Goal: Information Seeking & Learning: Check status

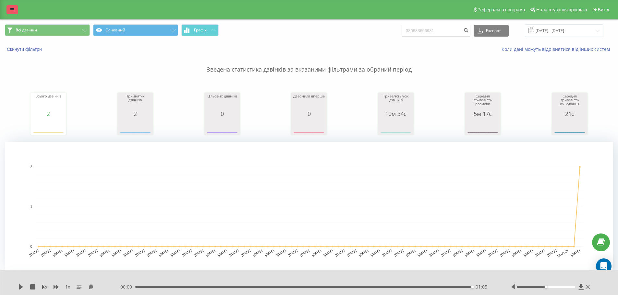
click at [12, 6] on link at bounding box center [12, 9] width 12 height 9
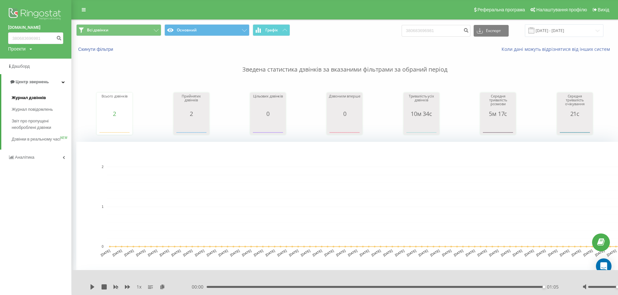
click at [30, 99] on span "Журнал дзвінків" at bounding box center [29, 98] width 34 height 6
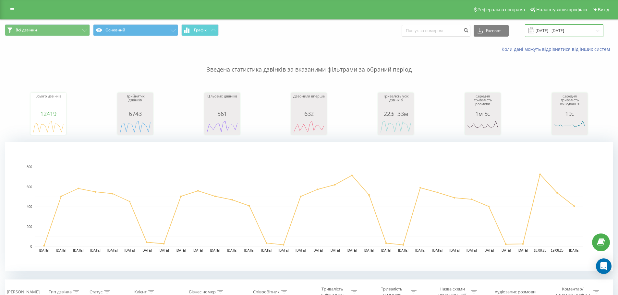
drag, startPoint x: 552, startPoint y: 30, endPoint x: 546, endPoint y: 31, distance: 6.5
click at [552, 30] on input "[DATE] - [DATE]" at bounding box center [564, 30] width 78 height 13
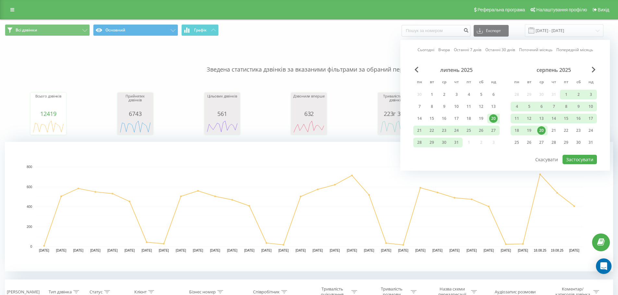
click at [427, 47] on link "Сьогодні" at bounding box center [425, 50] width 17 height 6
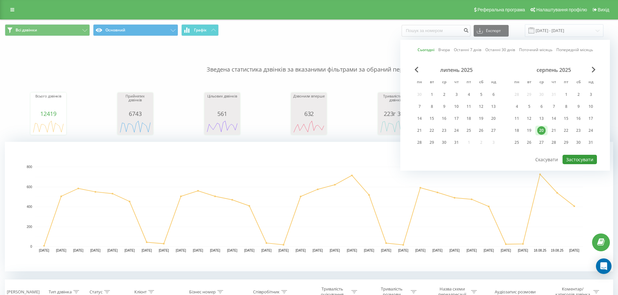
drag, startPoint x: 585, startPoint y: 159, endPoint x: 570, endPoint y: 159, distance: 14.6
click at [585, 159] on button "Застосувати" at bounding box center [579, 159] width 34 height 9
type input "[DATE] - [DATE]"
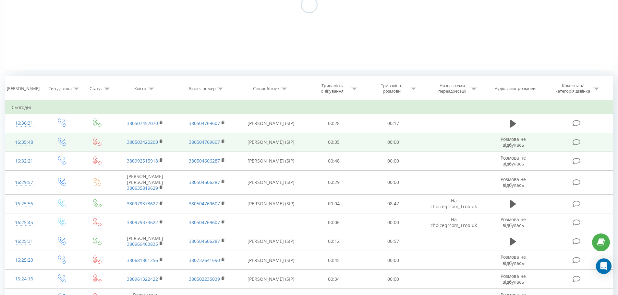
scroll to position [130, 0]
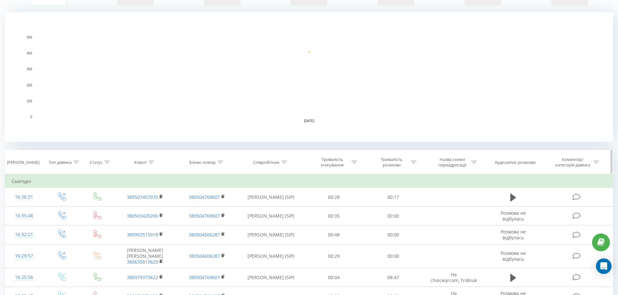
click at [288, 163] on div "Співробітник" at bounding box center [271, 163] width 66 height 6
click at [259, 207] on input "text" at bounding box center [270, 208] width 57 height 11
type input "Вер"
click at [280, 222] on span "OK" at bounding box center [285, 222] width 18 height 10
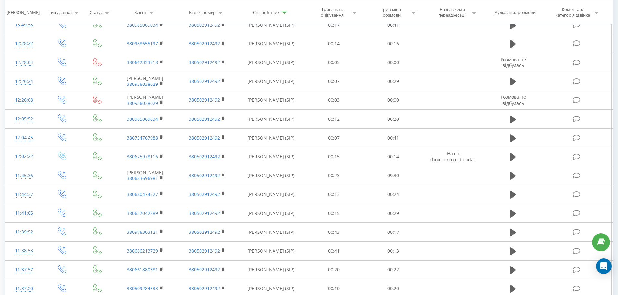
scroll to position [486, 0]
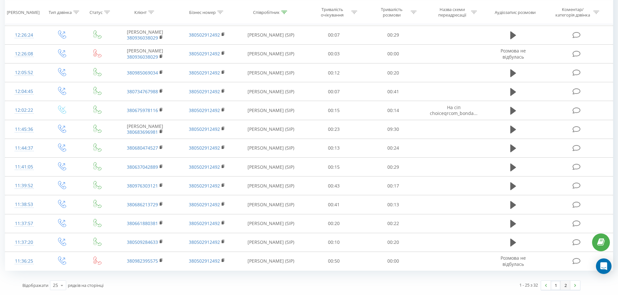
click at [564, 286] on link "2" at bounding box center [565, 285] width 10 height 9
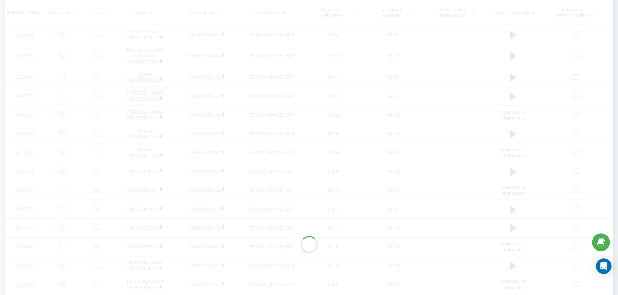
scroll to position [179, 0]
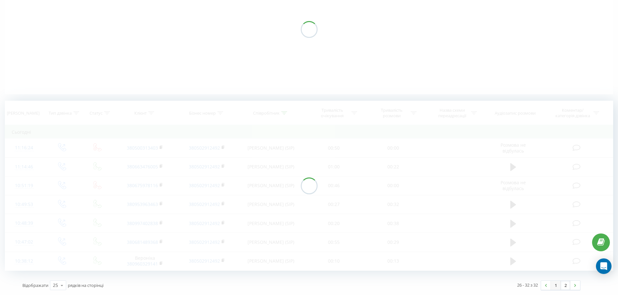
click at [554, 285] on link "1" at bounding box center [555, 285] width 10 height 9
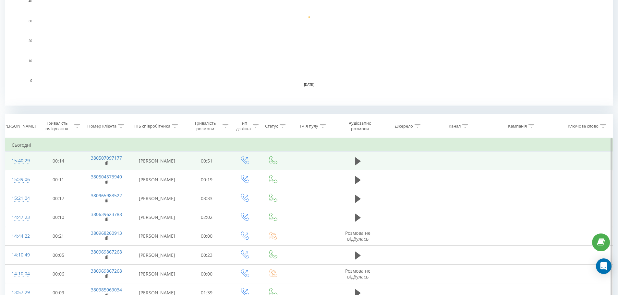
scroll to position [162, 0]
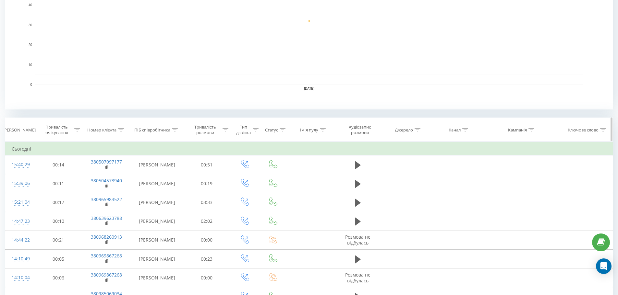
click at [173, 129] on icon at bounding box center [175, 129] width 6 height 3
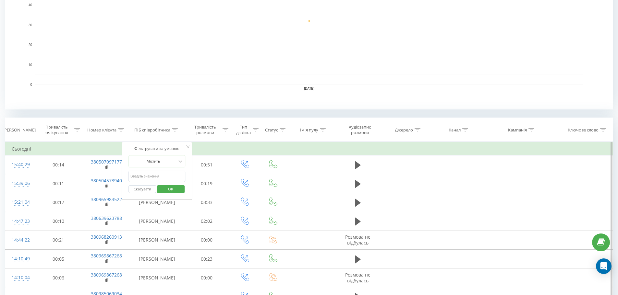
click at [145, 179] on input "text" at bounding box center [156, 176] width 57 height 11
type input "[PERSON_NAME]"
click at [173, 189] on span "OK" at bounding box center [170, 189] width 18 height 10
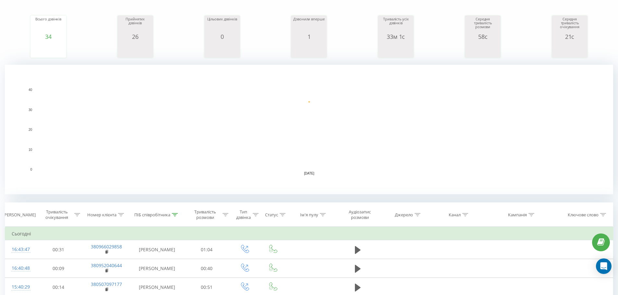
scroll to position [162, 0]
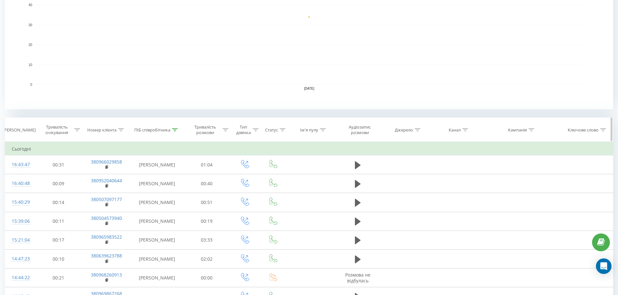
click at [174, 131] on icon at bounding box center [175, 129] width 6 height 3
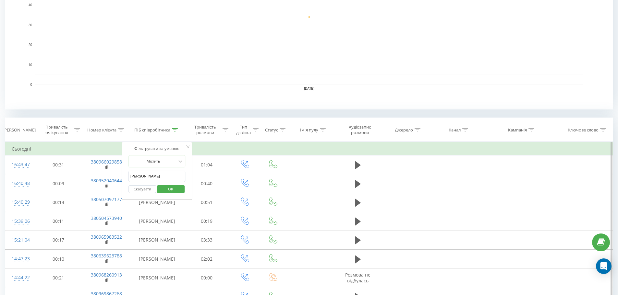
click at [143, 188] on button "Скасувати" at bounding box center [142, 189] width 28 height 8
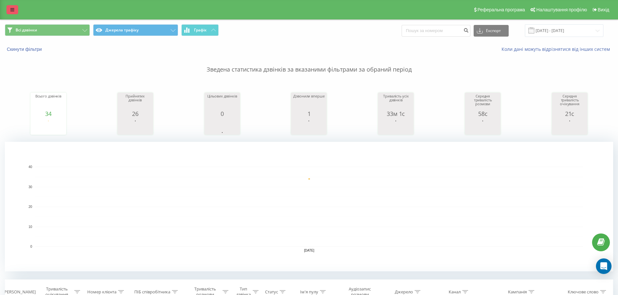
click at [11, 10] on icon at bounding box center [12, 9] width 4 height 5
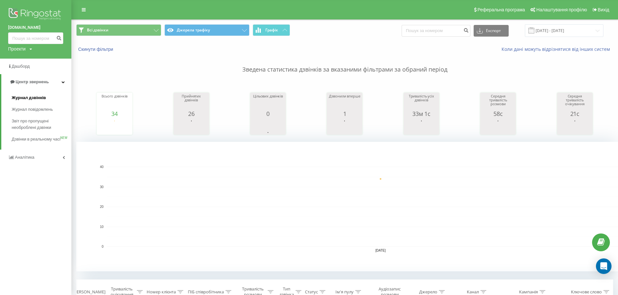
click at [29, 100] on span "Журнал дзвінків" at bounding box center [29, 98] width 34 height 6
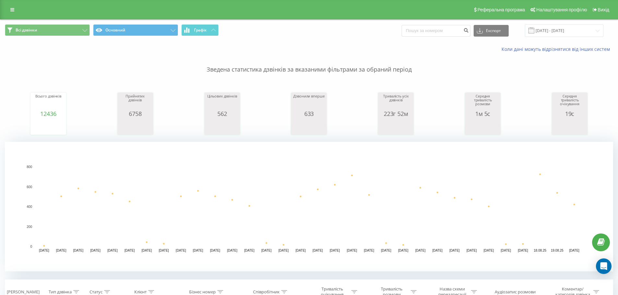
scroll to position [162, 0]
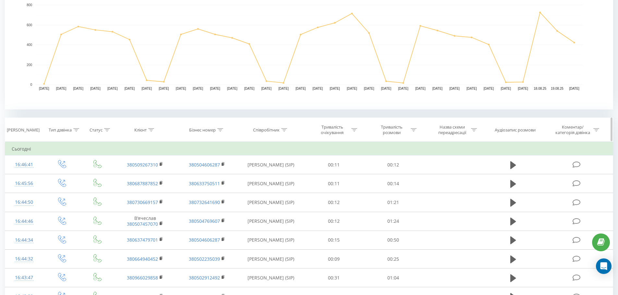
click at [284, 128] on icon at bounding box center [284, 129] width 6 height 3
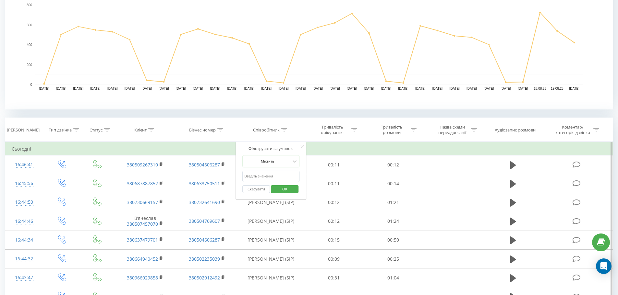
click at [268, 175] on input "text" at bounding box center [270, 176] width 57 height 11
type input "00:10"
click at [268, 175] on input "00:10" at bounding box center [270, 176] width 57 height 11
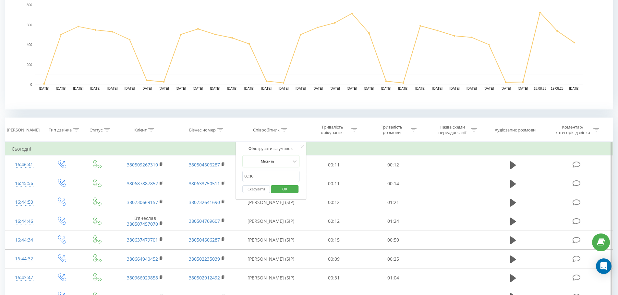
click at [268, 175] on input "00:10" at bounding box center [270, 176] width 57 height 11
click at [268, 175] on input "text" at bounding box center [270, 176] width 57 height 11
type input "Вер"
click at [286, 189] on span "OK" at bounding box center [285, 189] width 18 height 10
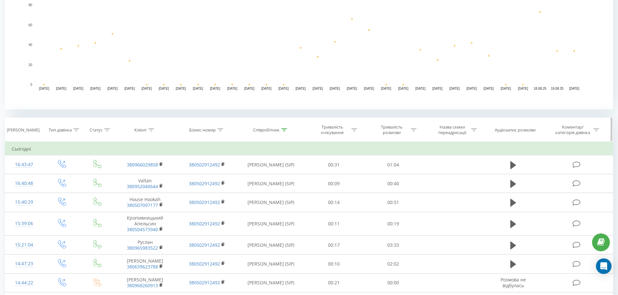
click at [415, 133] on div at bounding box center [413, 130] width 6 height 6
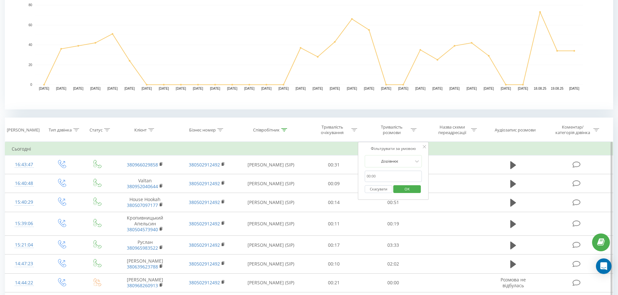
click at [391, 177] on input "text" at bounding box center [392, 176] width 57 height 11
type input "00:10"
click at [395, 165] on div "Дорівнює" at bounding box center [389, 162] width 47 height 10
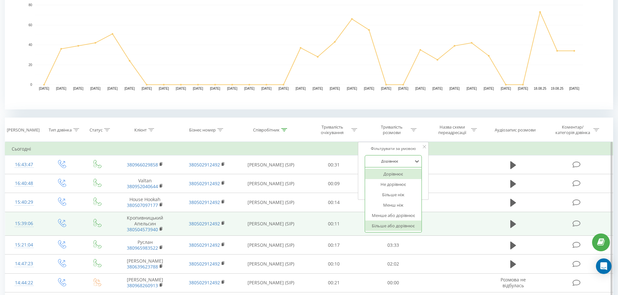
drag, startPoint x: 395, startPoint y: 225, endPoint x: 396, endPoint y: 217, distance: 8.2
click at [395, 224] on div "Більше або дорівнює" at bounding box center [393, 226] width 56 height 10
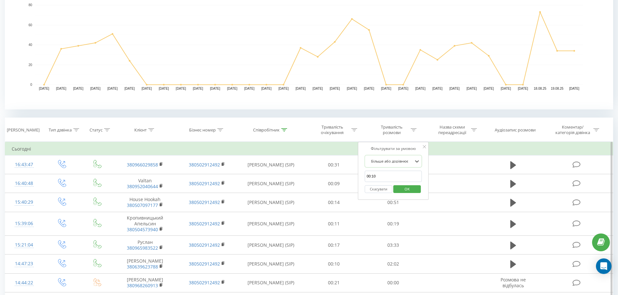
click at [407, 187] on span "OK" at bounding box center [407, 189] width 18 height 10
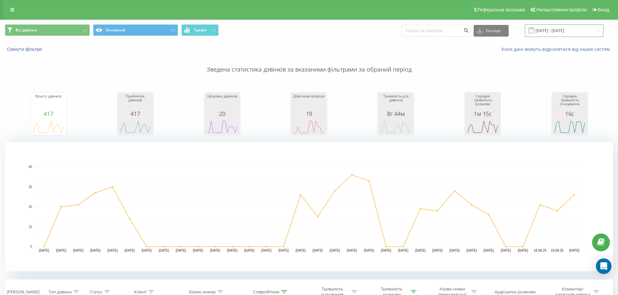
click at [556, 34] on input "[DATE] - [DATE]" at bounding box center [564, 30] width 78 height 13
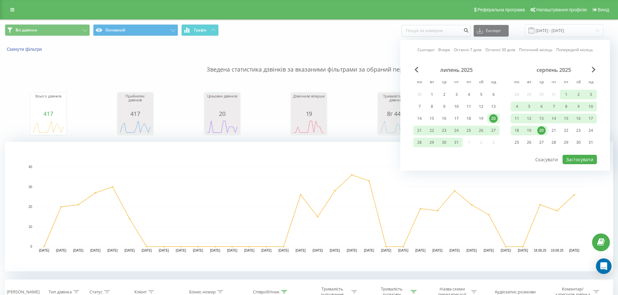
click at [428, 52] on link "Сьогодні" at bounding box center [425, 50] width 17 height 6
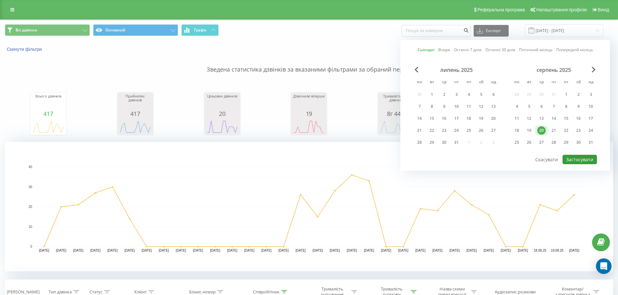
click at [570, 160] on button "Застосувати" at bounding box center [579, 159] width 34 height 9
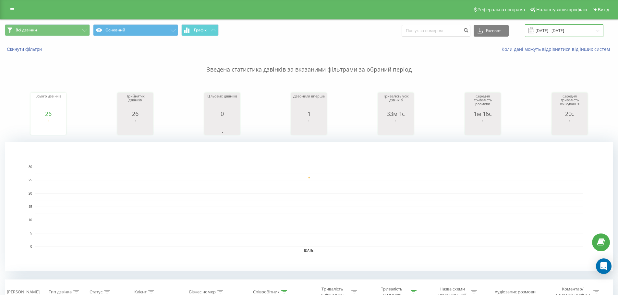
click at [549, 32] on input "[DATE] - [DATE]" at bounding box center [564, 30] width 78 height 13
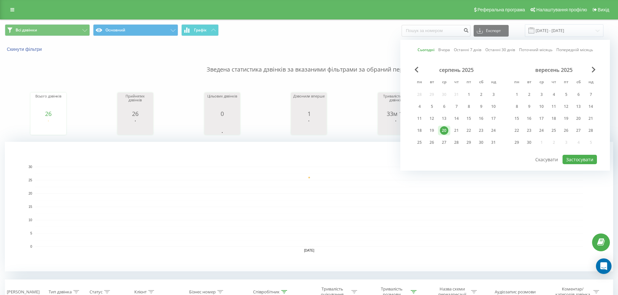
click at [430, 50] on link "Сьогодні" at bounding box center [425, 50] width 17 height 6
drag, startPoint x: 434, startPoint y: 129, endPoint x: 535, endPoint y: 159, distance: 105.6
click at [434, 129] on div "19" at bounding box center [431, 130] width 8 height 8
click at [567, 157] on button "Застосувати" at bounding box center [579, 159] width 34 height 9
type input "19.08.2025 - 19.08.2025"
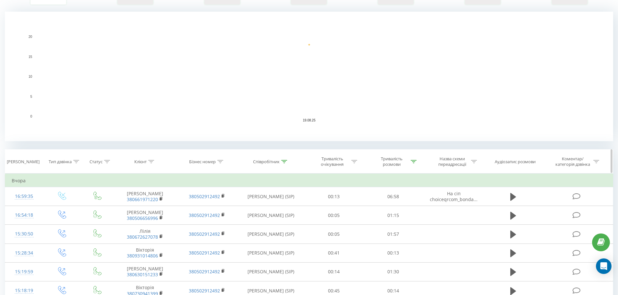
scroll to position [62, 0]
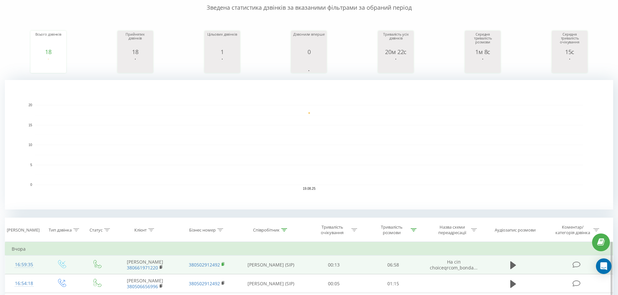
click at [223, 265] on icon at bounding box center [223, 264] width 4 height 5
